Goal: Use online tool/utility: Utilize a website feature to perform a specific function

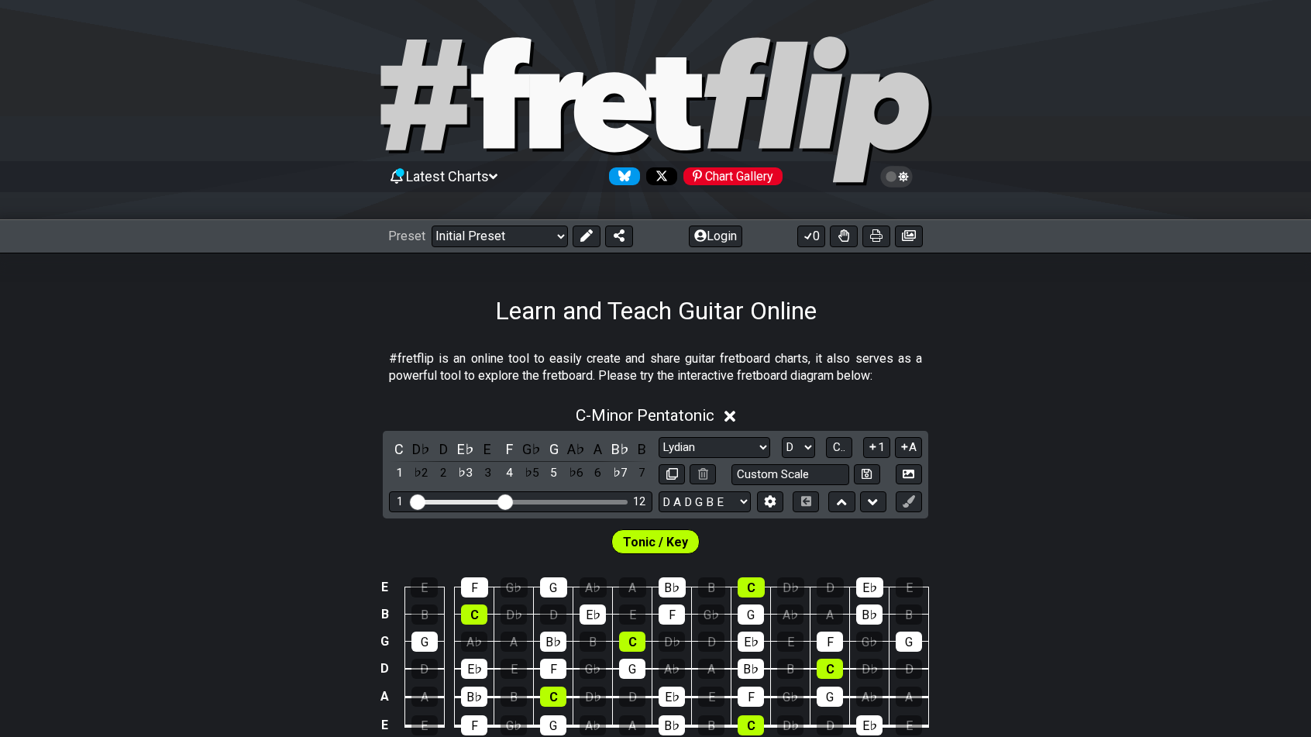
select select "Lydian"
select select "D"
select select "D A D G B E"
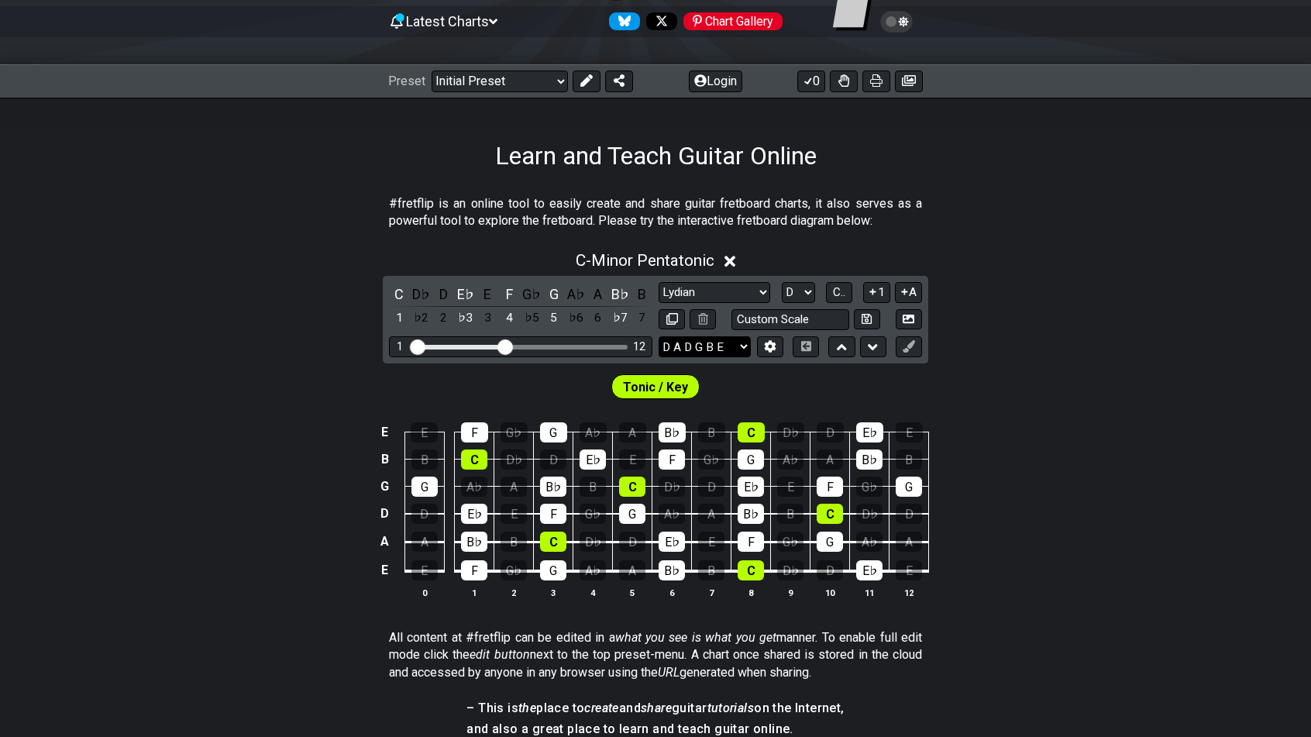
click at [735, 342] on select "E A D G B E E A D G B E E A D G B E B E A D F♯ B A D G C E A D A D G B E E♭ A♭ …" at bounding box center [705, 346] width 92 height 21
click at [659, 336] on select "E A D G B E E A D G B E E A D G B E B E A D F♯ B A D G C E A D A D G B E E♭ A♭ …" at bounding box center [705, 346] width 92 height 21
drag, startPoint x: 509, startPoint y: 349, endPoint x: 600, endPoint y: 342, distance: 90.9
click at [600, 346] on input "Visible fret range" at bounding box center [521, 346] width 220 height 0
select select "Minor Pentatonic"
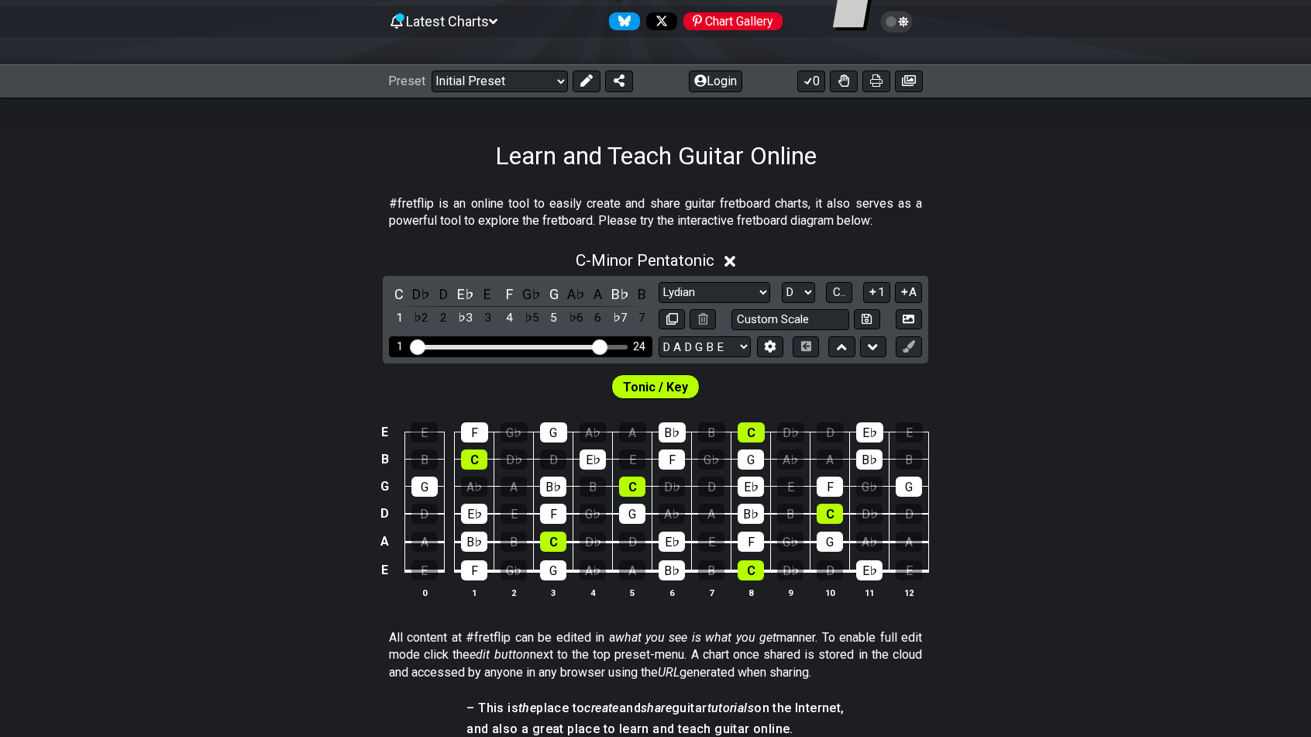
select select "C"
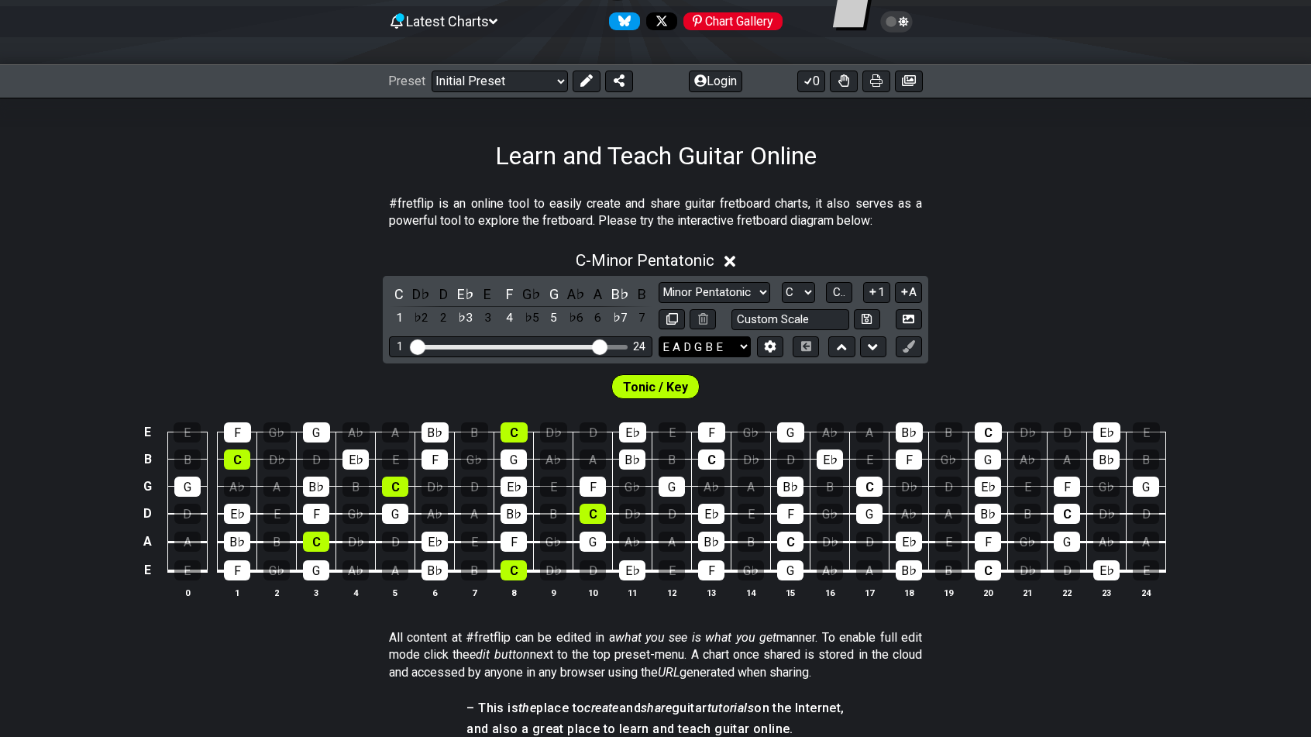
click at [722, 342] on select "E A D G B E E A D G B E E A D G B E B E A D F♯ B A D G C E A D A D G B E E♭ A♭ …" at bounding box center [705, 346] width 92 height 21
select select "D A D G B E"
click at [659, 336] on select "E A D G B E E A D G B E E A D G B E B E A D F♯ B A D G C E A D A D G B E E♭ A♭ …" at bounding box center [705, 346] width 92 height 21
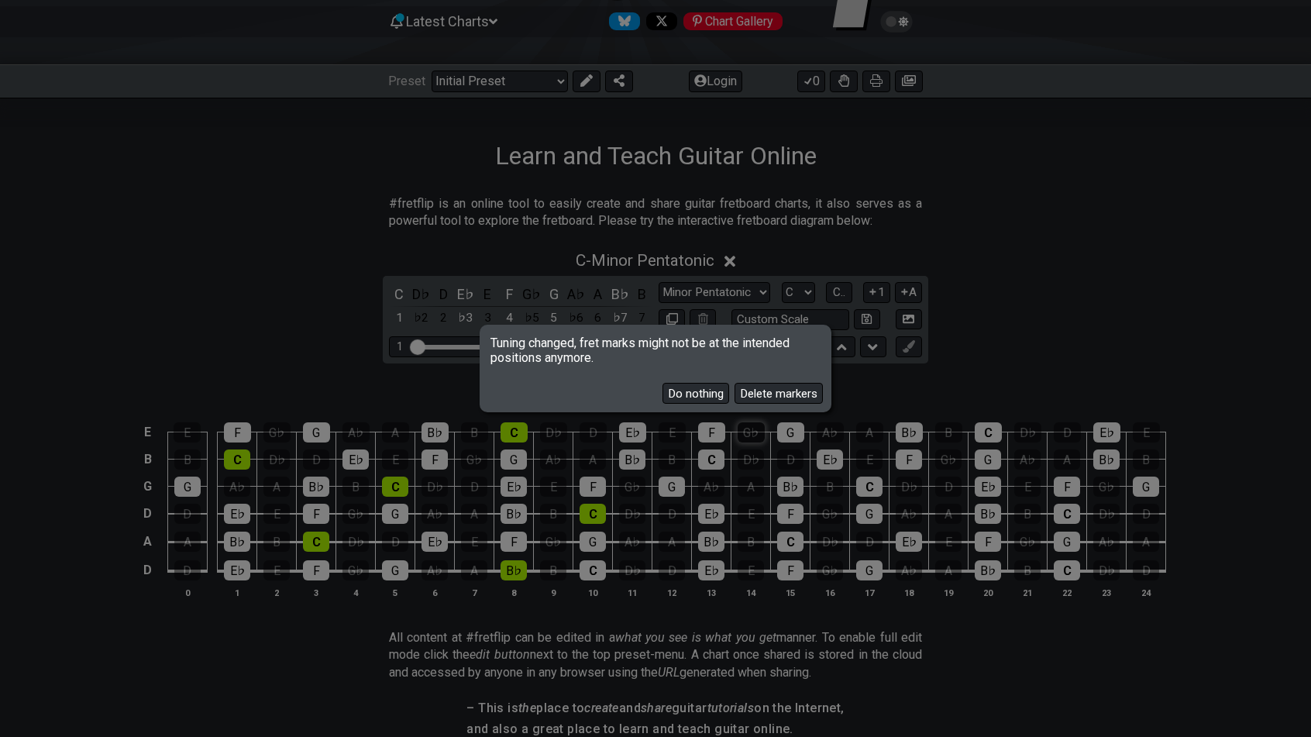
click at [753, 397] on button "Delete markers" at bounding box center [779, 393] width 88 height 21
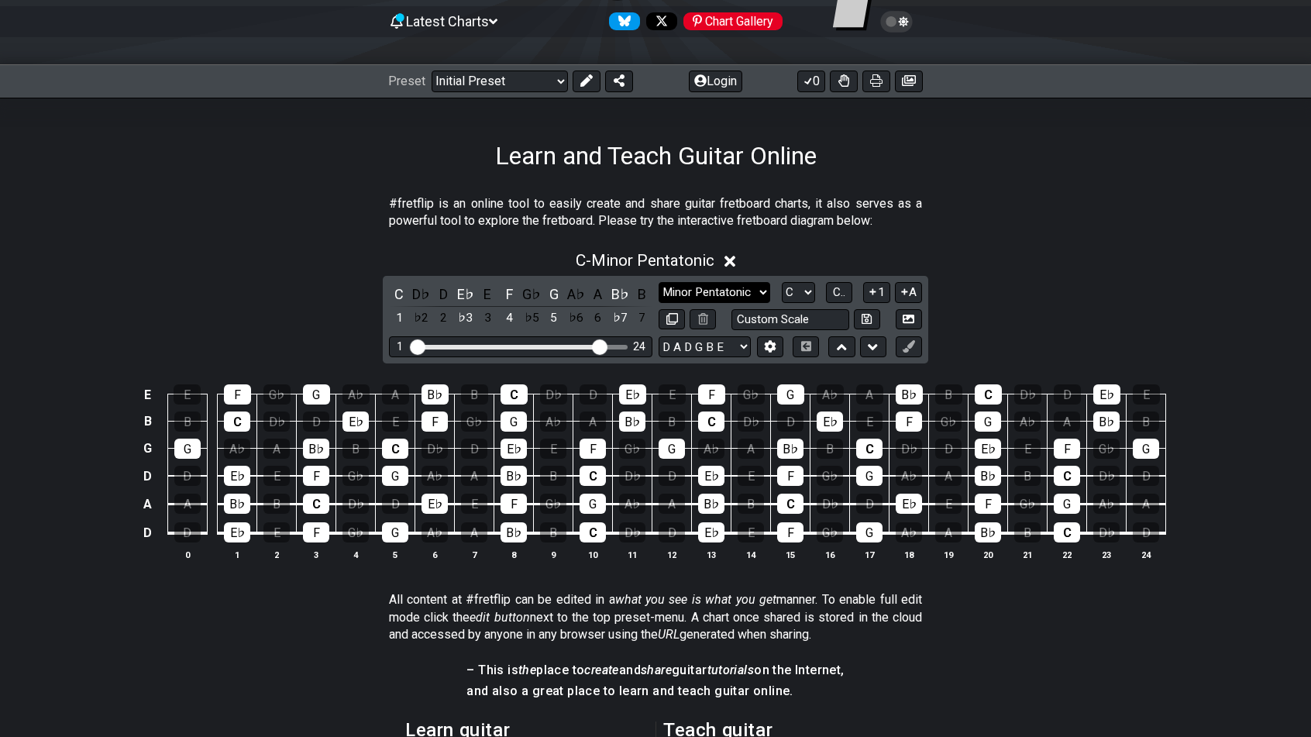
click at [736, 290] on select "Minor Pentatonic Click to edit Minor Pentatonic Major Pentatonic Minor Blues Ma…" at bounding box center [715, 292] width 112 height 21
select select "Major / [PERSON_NAME]"
click at [659, 282] on select "Minor Pentatonic Click to edit Minor Pentatonic Major Pentatonic Minor Blues Ma…" at bounding box center [715, 292] width 112 height 21
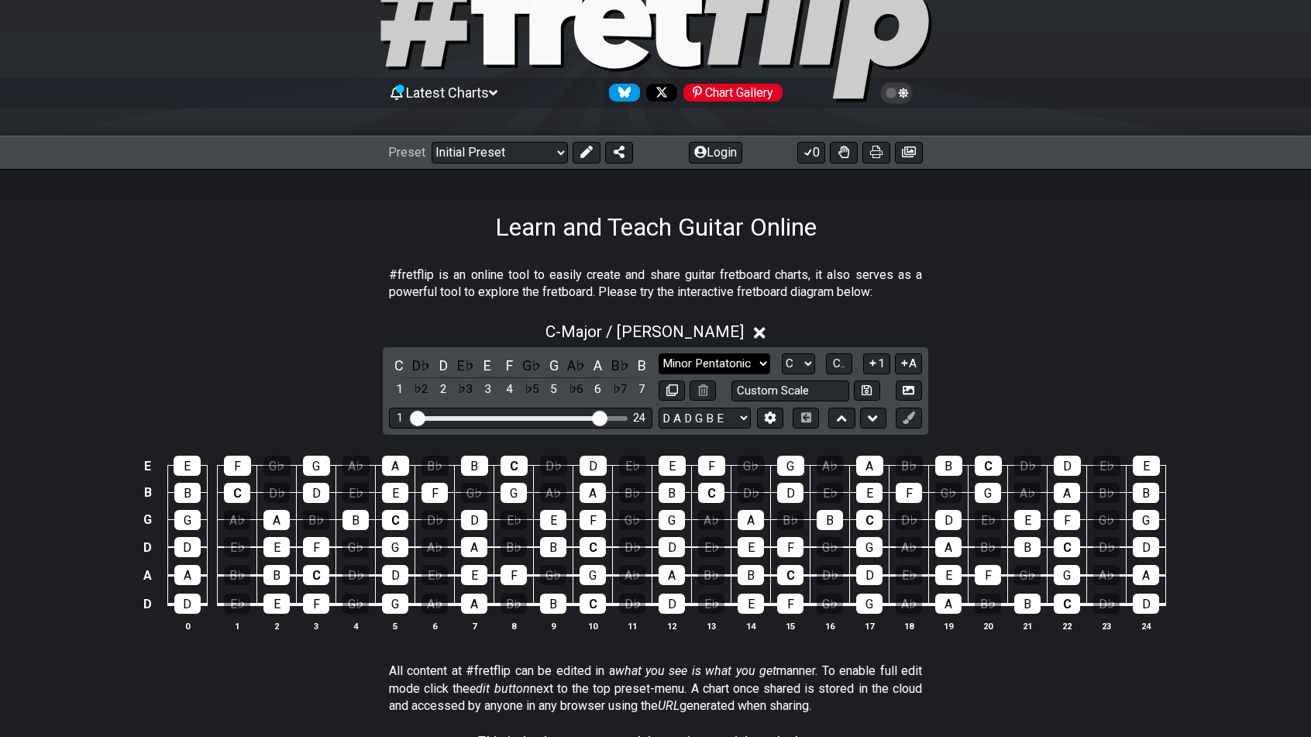
scroll to position [77, 0]
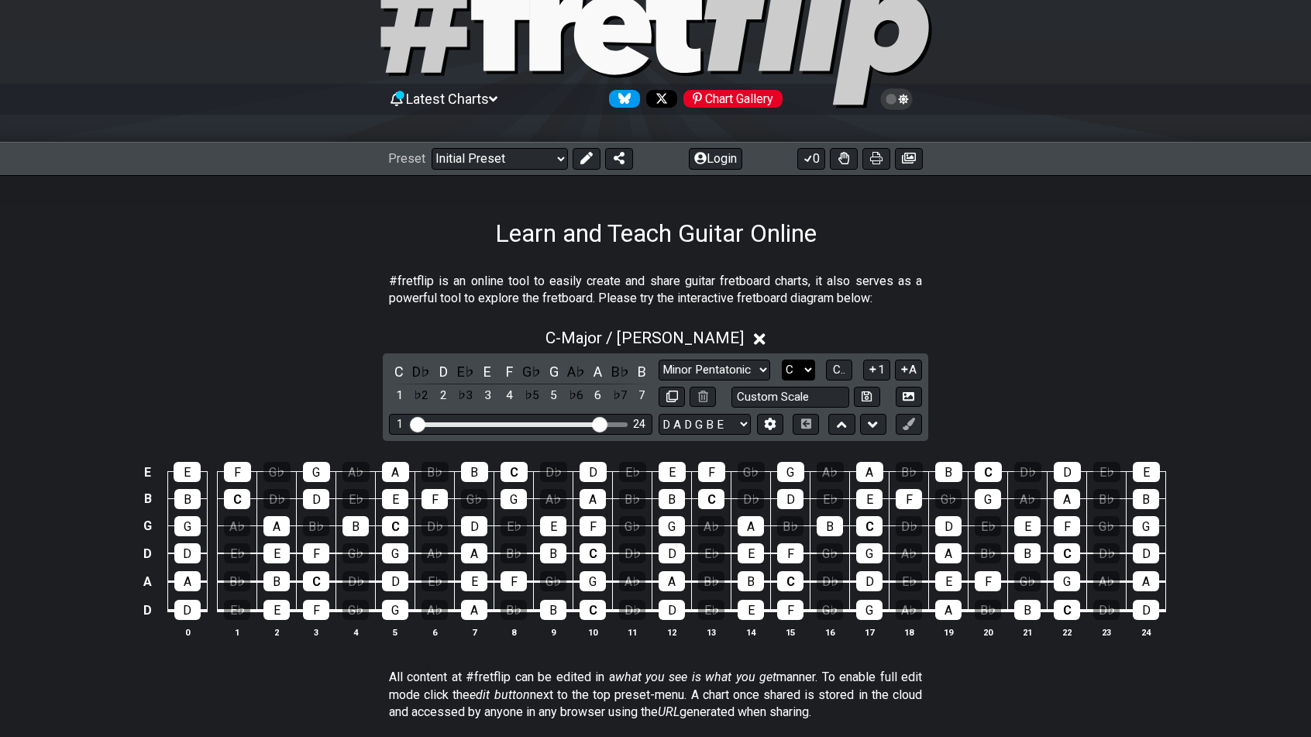
click at [810, 370] on select "A♭ A A♯ B♭ B C C♯ D♭ D D♯ E♭ E F F♯ G♭ G G♯" at bounding box center [798, 370] width 33 height 21
select select "D"
click at [782, 360] on select "A♭ A A♯ B♭ B C C♯ D♭ D D♯ E♭ E F F♯ G♭ G G♯" at bounding box center [798, 370] width 33 height 21
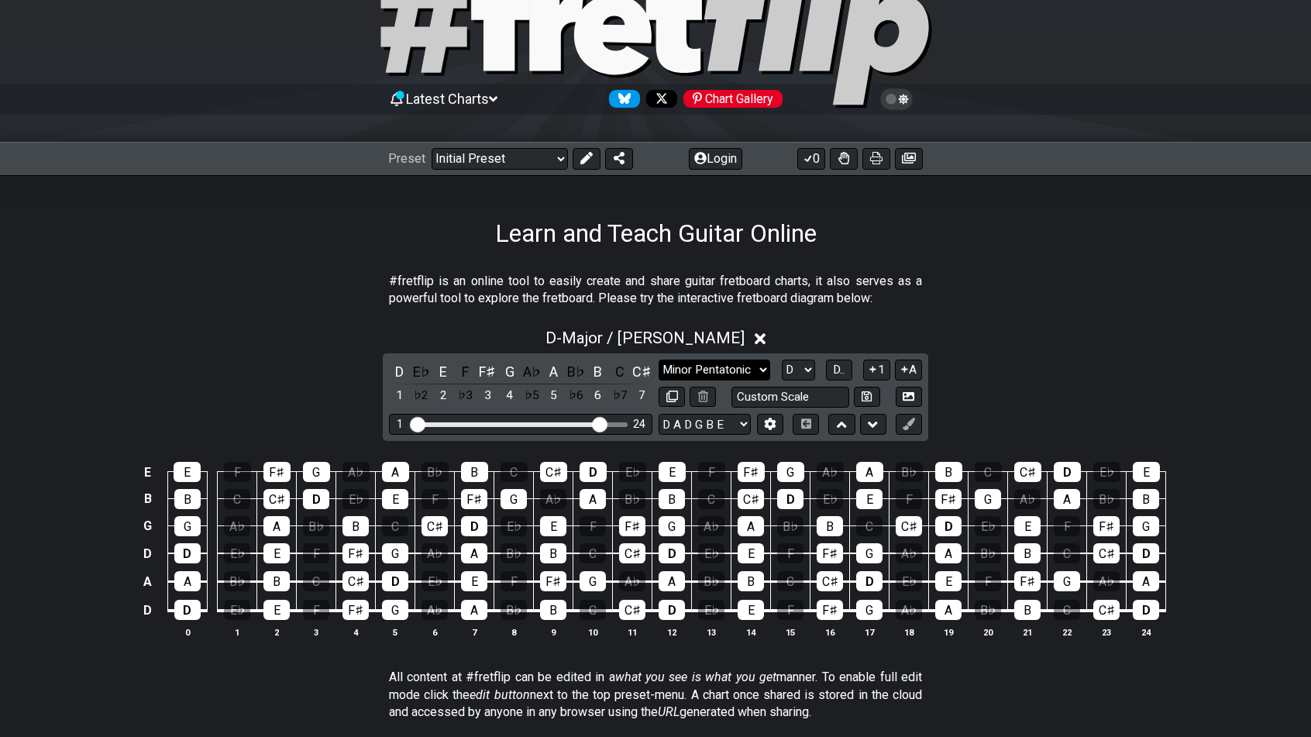
click at [742, 371] on select "Minor Pentatonic Click to edit Minor Pentatonic Major Pentatonic Minor Blues Ma…" at bounding box center [715, 370] width 112 height 21
select select "Minor / Aeolian"
click at [659, 360] on select "Minor Pentatonic Click to edit Minor Pentatonic Major Pentatonic Minor Blues Ma…" at bounding box center [715, 370] width 112 height 21
